Goal: Information Seeking & Learning: Understand process/instructions

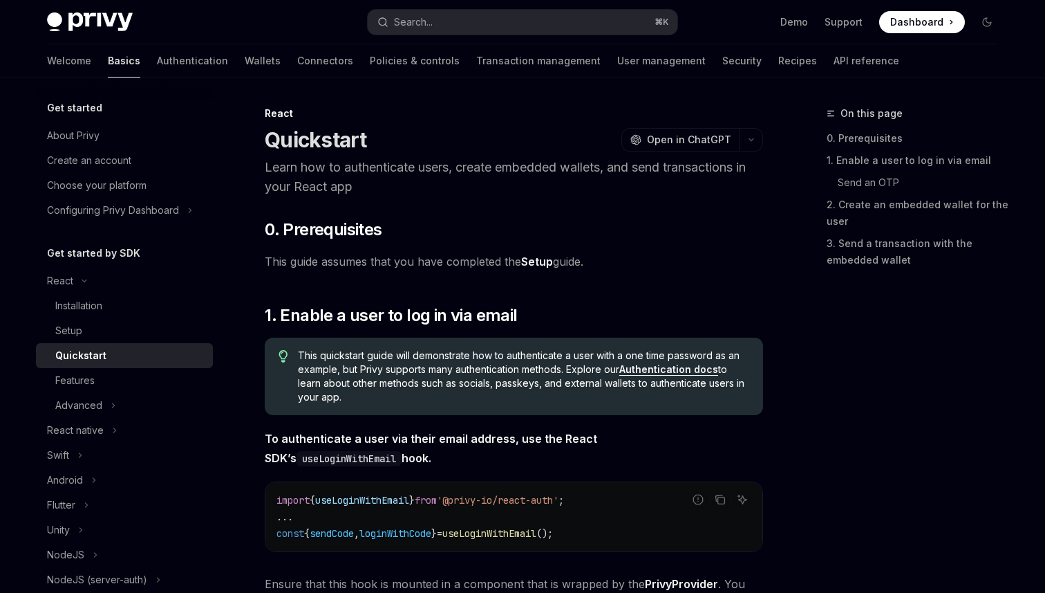
type textarea "*"
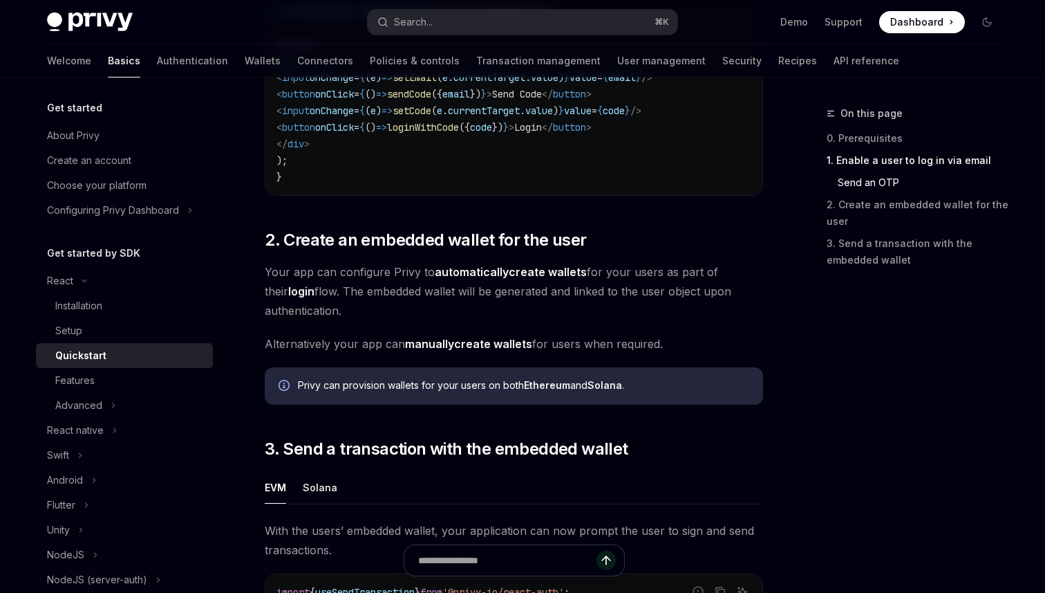
scroll to position [871, 0]
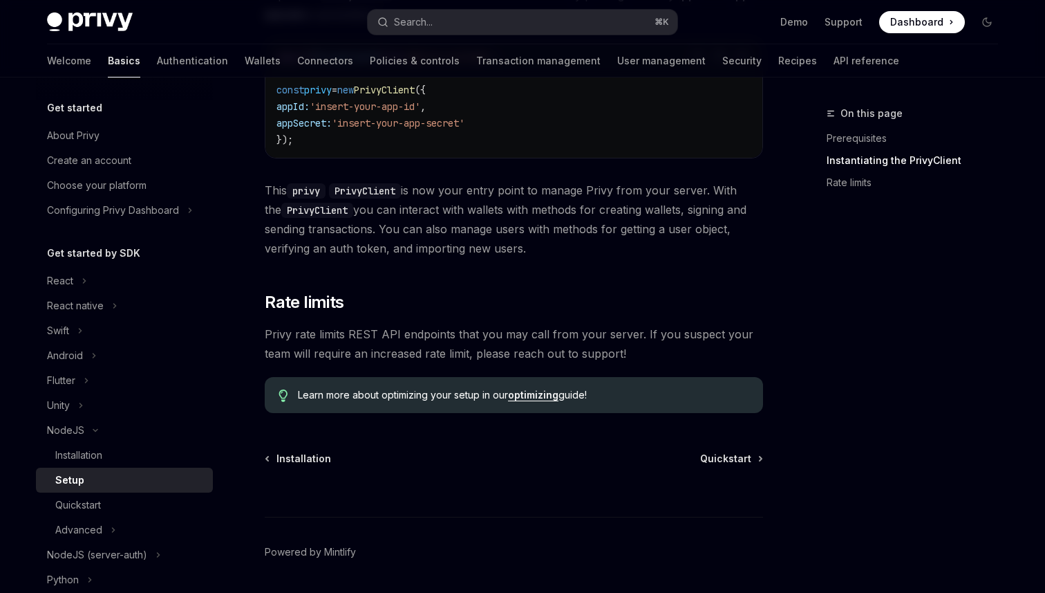
scroll to position [561, 0]
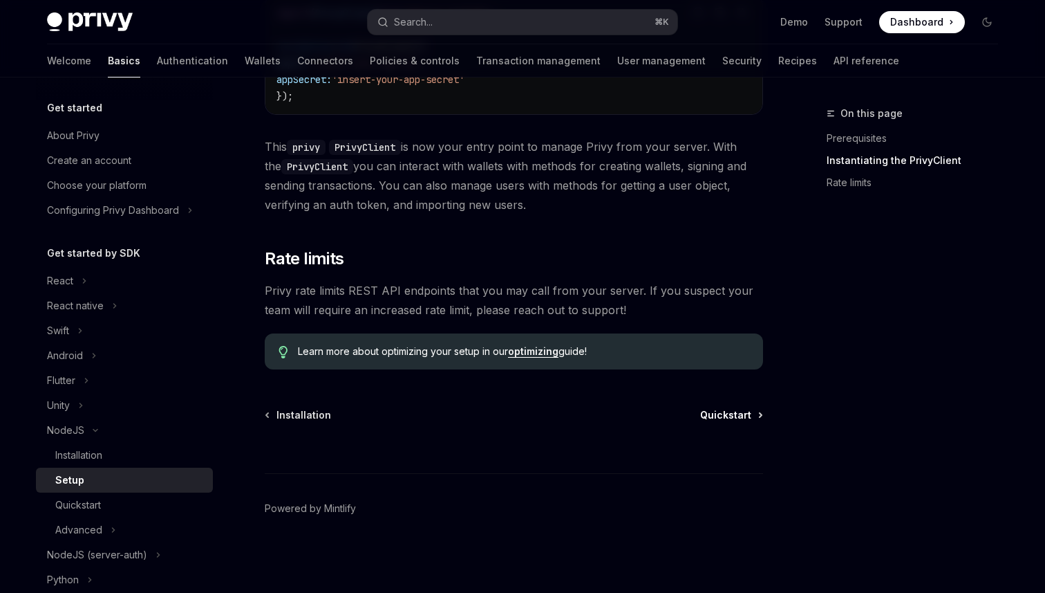
click at [754, 417] on link "Quickstart" at bounding box center [731, 415] width 62 height 14
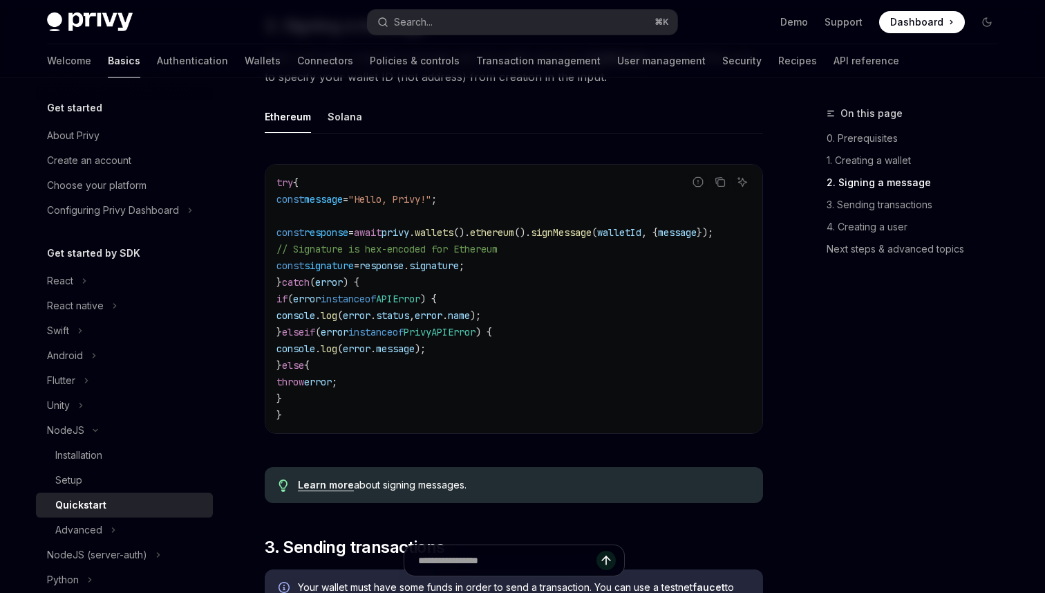
scroll to position [1063, 0]
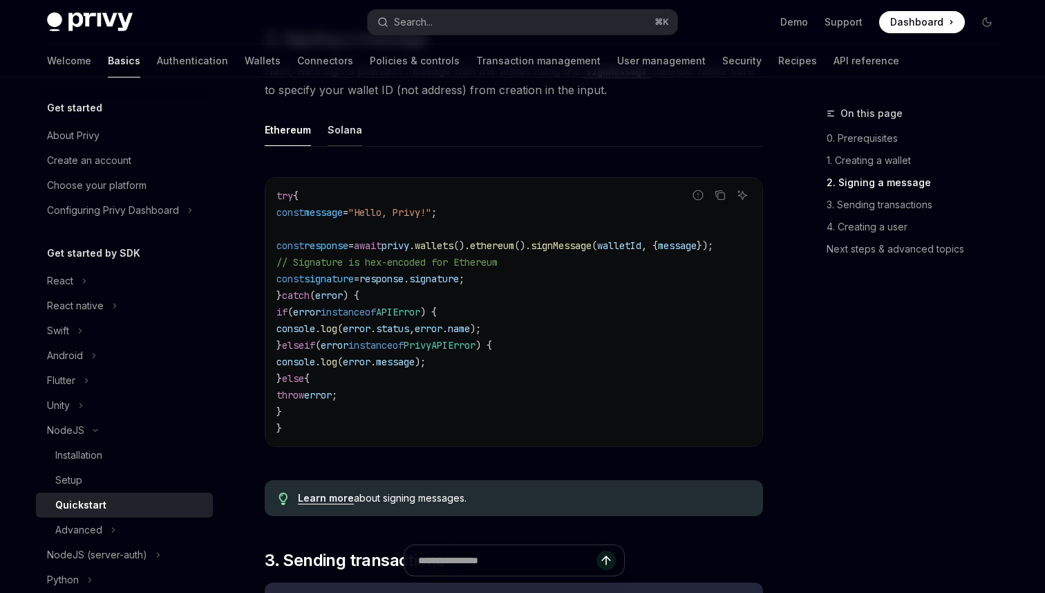
click at [342, 141] on div "Solana" at bounding box center [345, 129] width 35 height 32
type textarea "*"
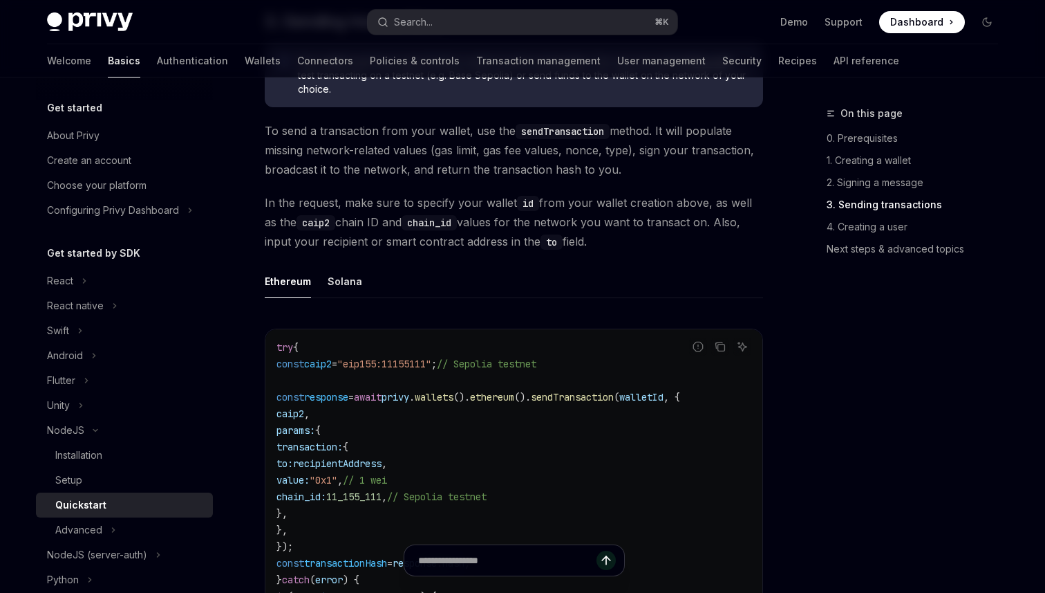
scroll to position [1648, 0]
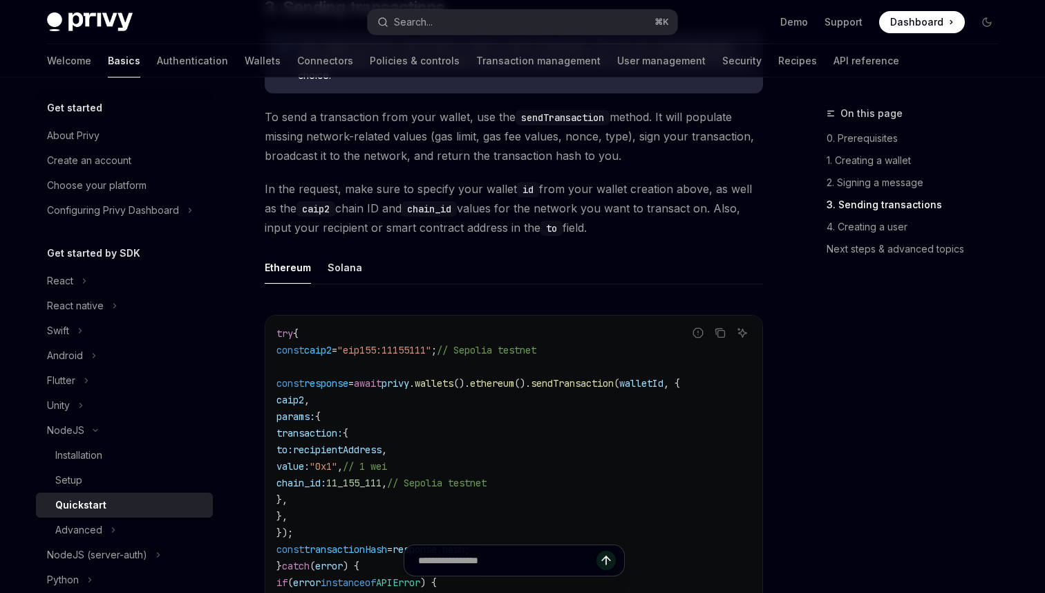
click at [496, 429] on code "try { const caip2 = "eip155:11155111" ; // Sepolia testnet const response = awa…" at bounding box center [514, 516] width 475 height 382
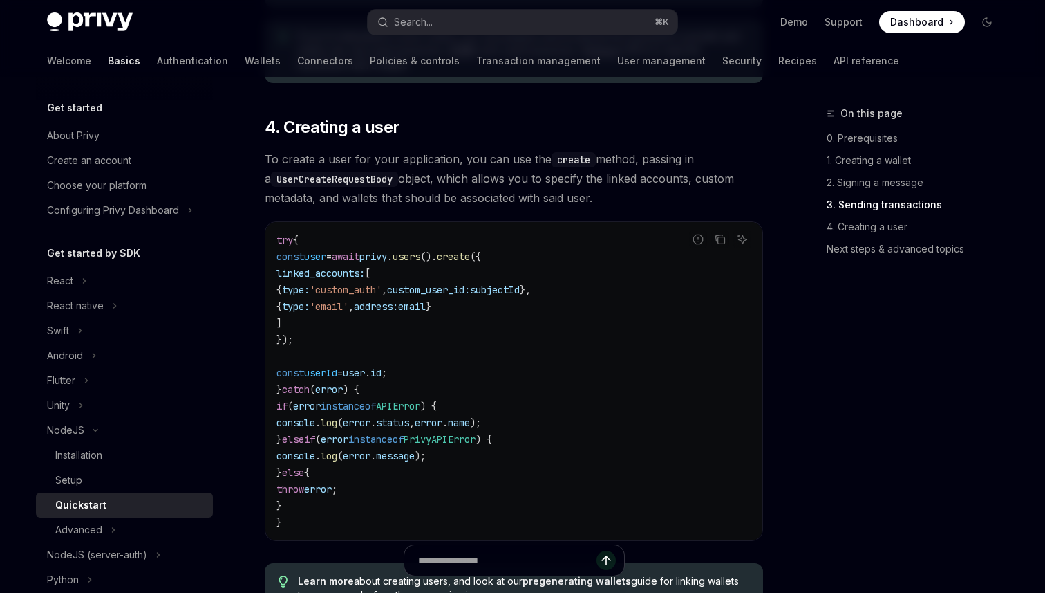
scroll to position [2426, 0]
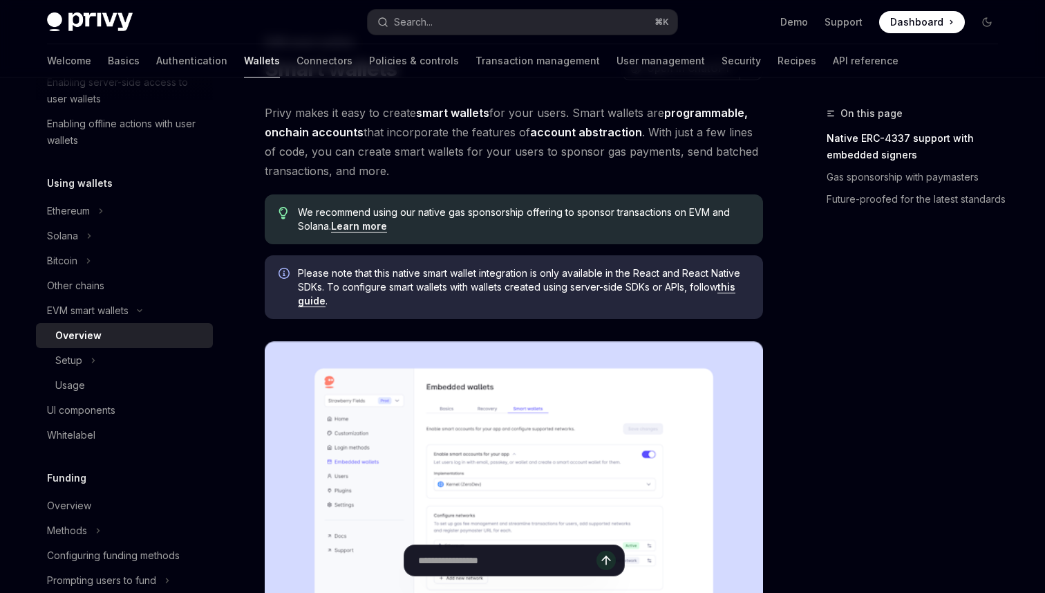
scroll to position [72, 0]
click at [481, 24] on button "Search... ⌘ K" at bounding box center [523, 22] width 310 height 25
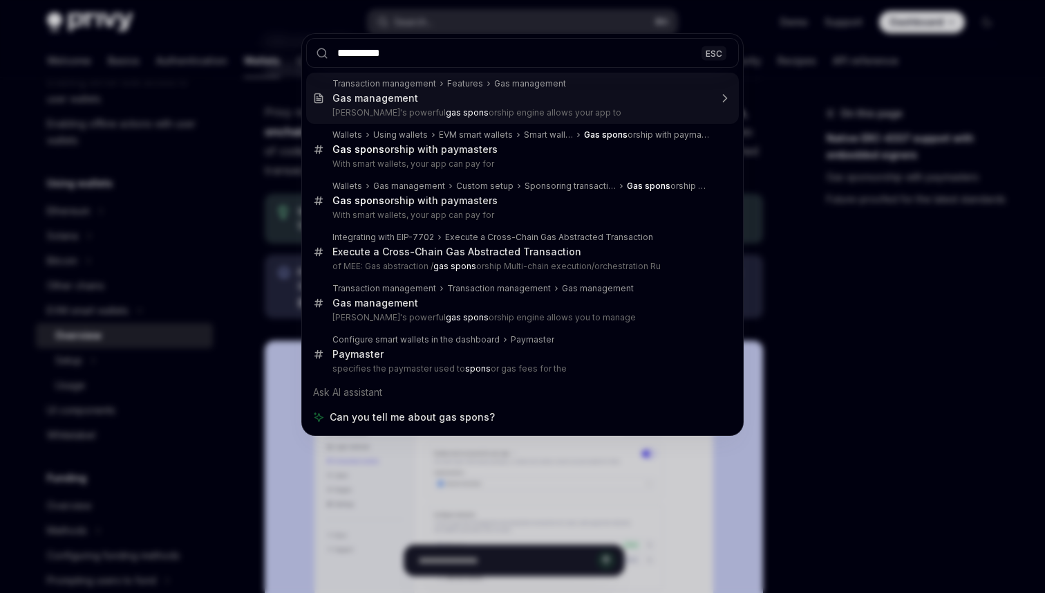
type input "**********"
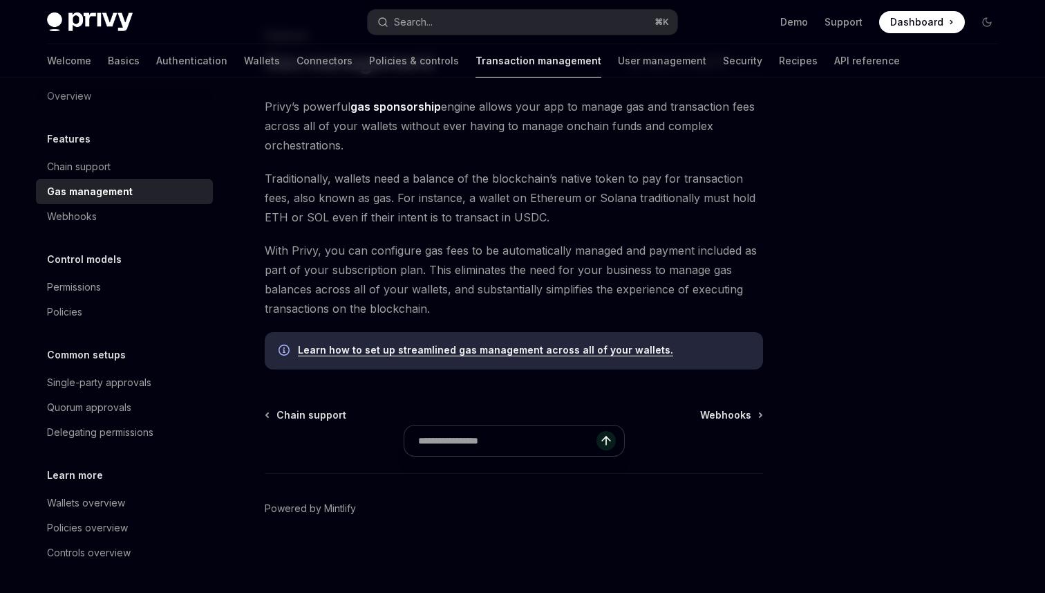
scroll to position [16, 0]
click at [465, 17] on button "Search... ⌘ K" at bounding box center [523, 22] width 310 height 25
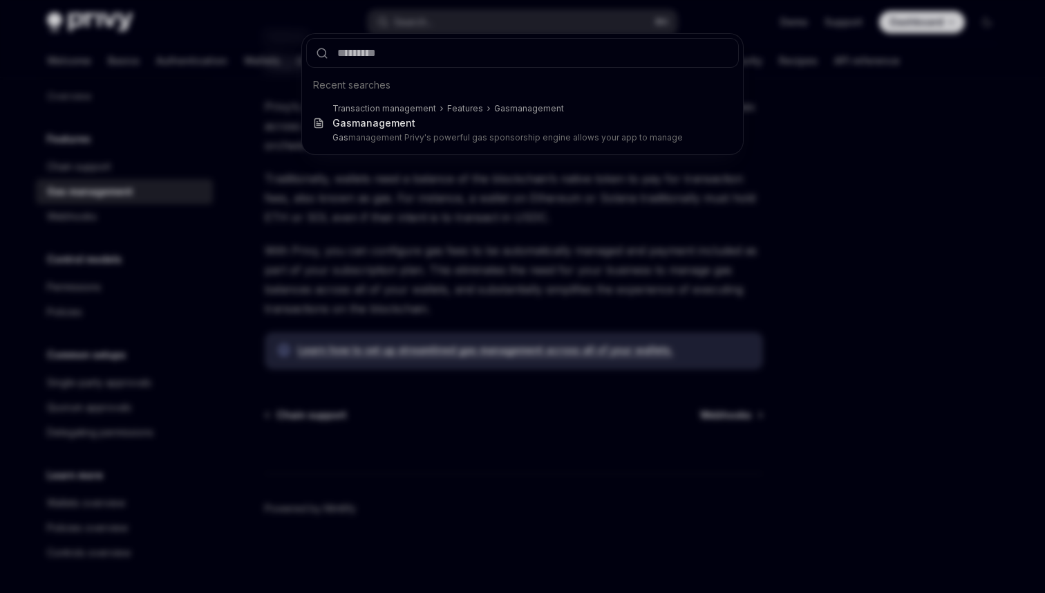
click at [259, 102] on div "Recent searches Transaction management Features Gas management Gas management G…" at bounding box center [522, 296] width 1045 height 593
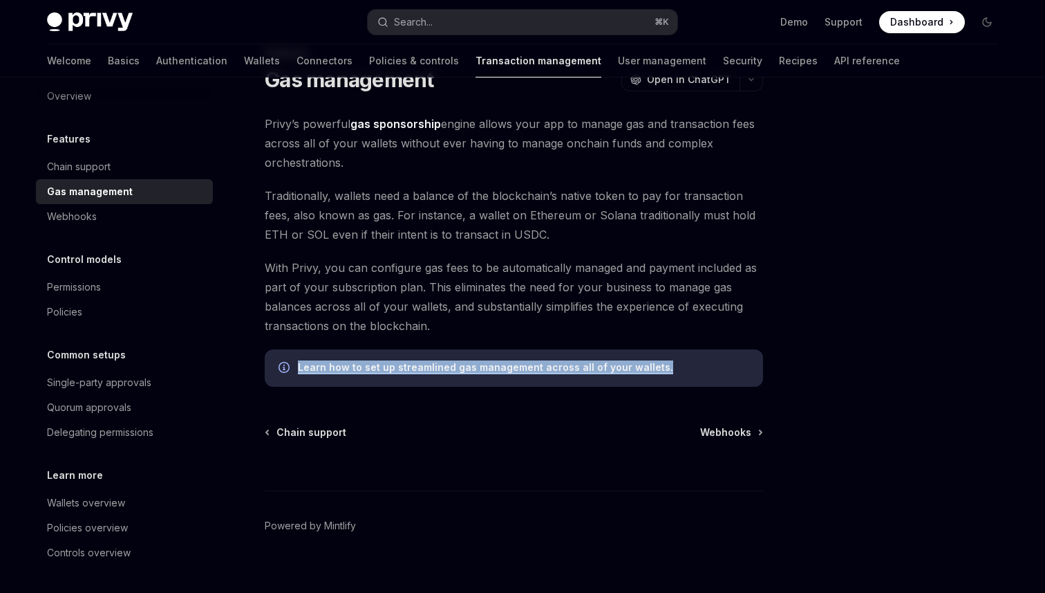
scroll to position [0, 0]
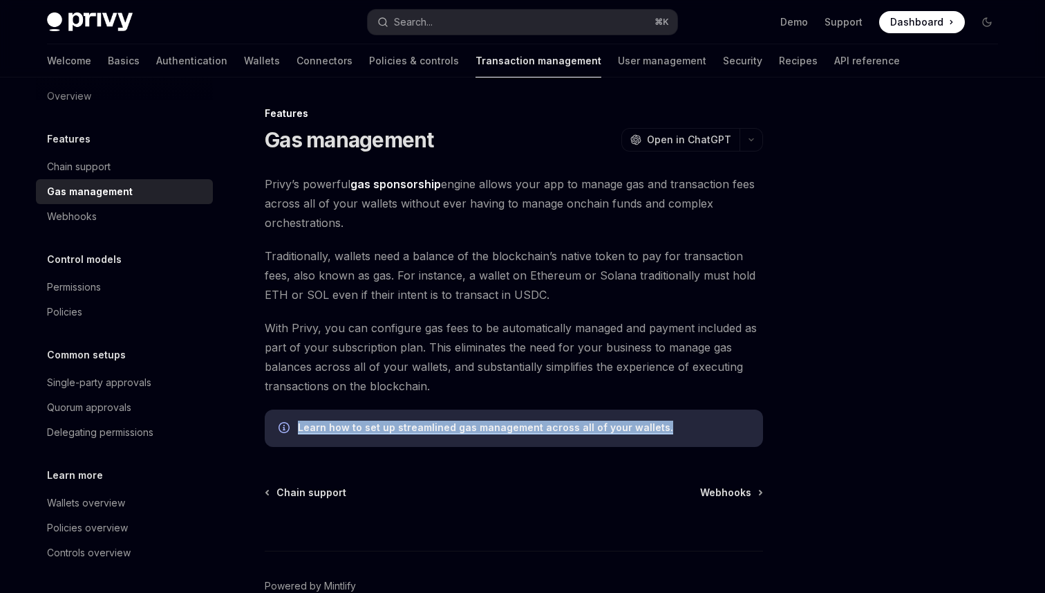
type textarea "*"
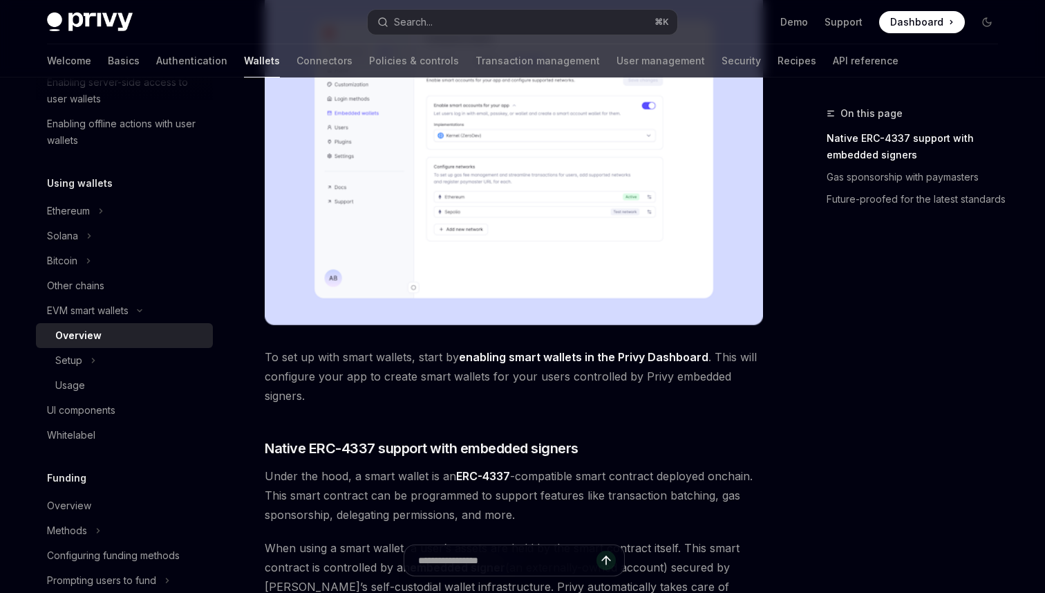
scroll to position [409, 0]
